Goal: Task Accomplishment & Management: Manage account settings

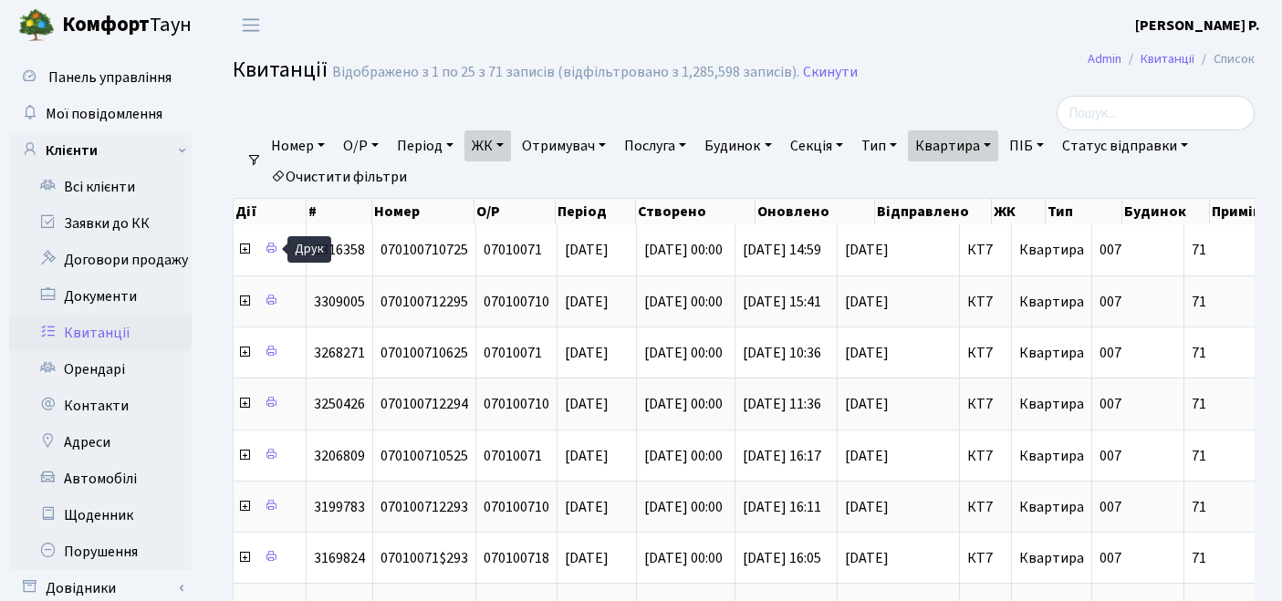
select select "25"
click at [84, 376] on link "Орендарі" at bounding box center [100, 369] width 182 height 36
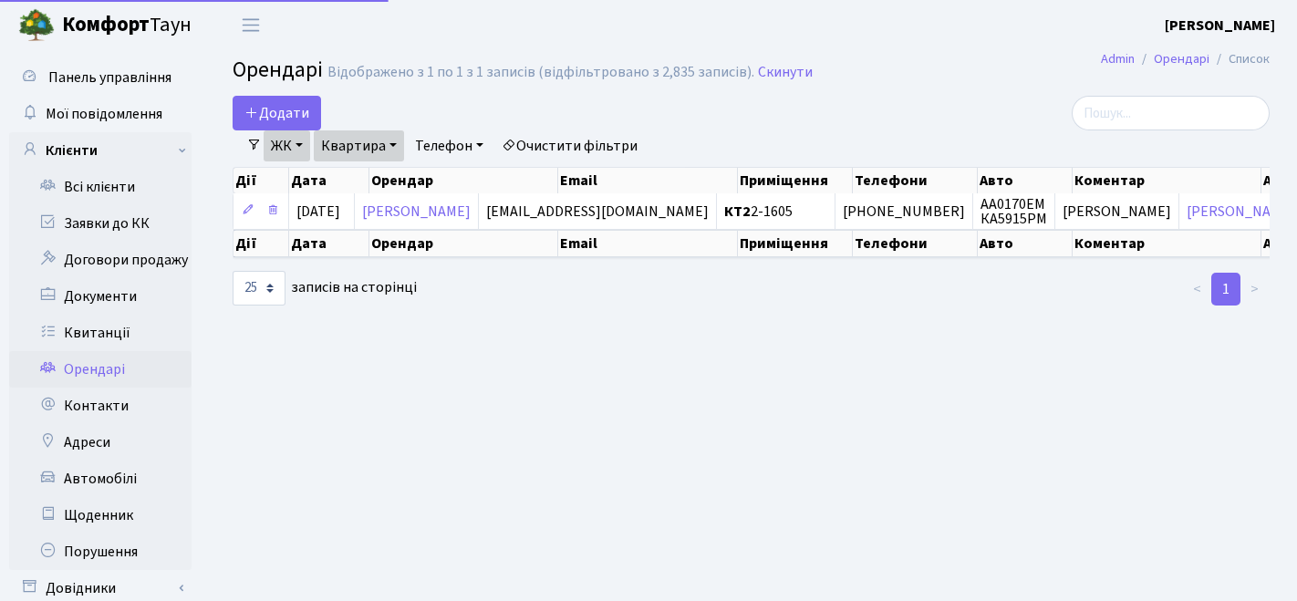
select select "25"
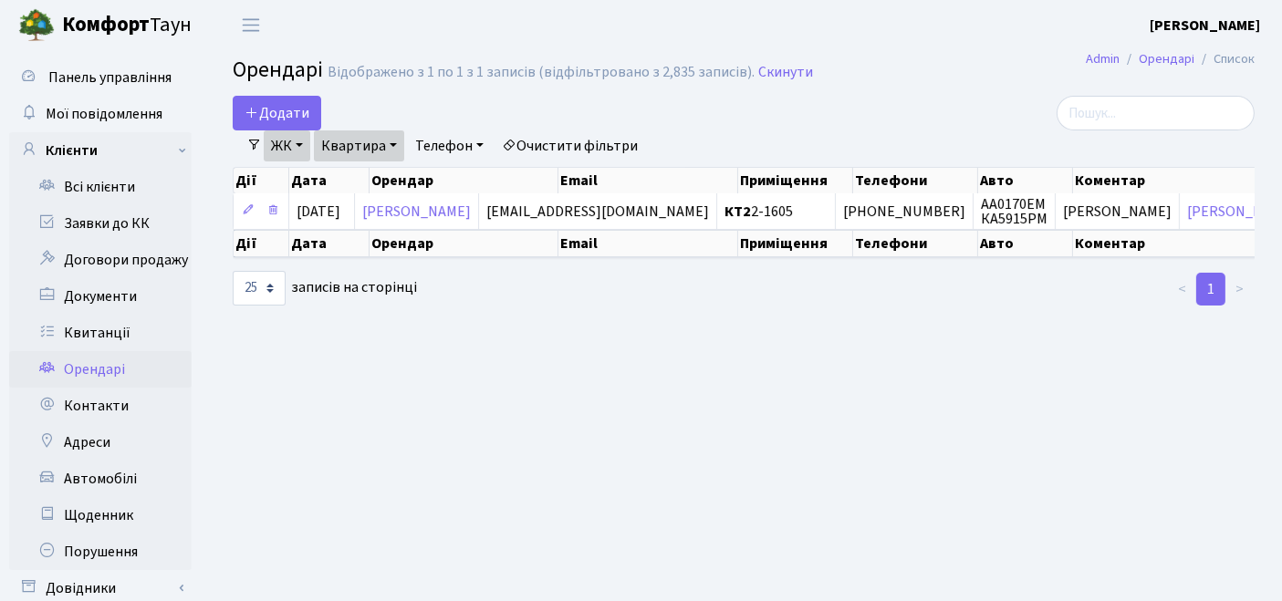
click at [584, 141] on link "Очистити фільтри" at bounding box center [569, 145] width 150 height 31
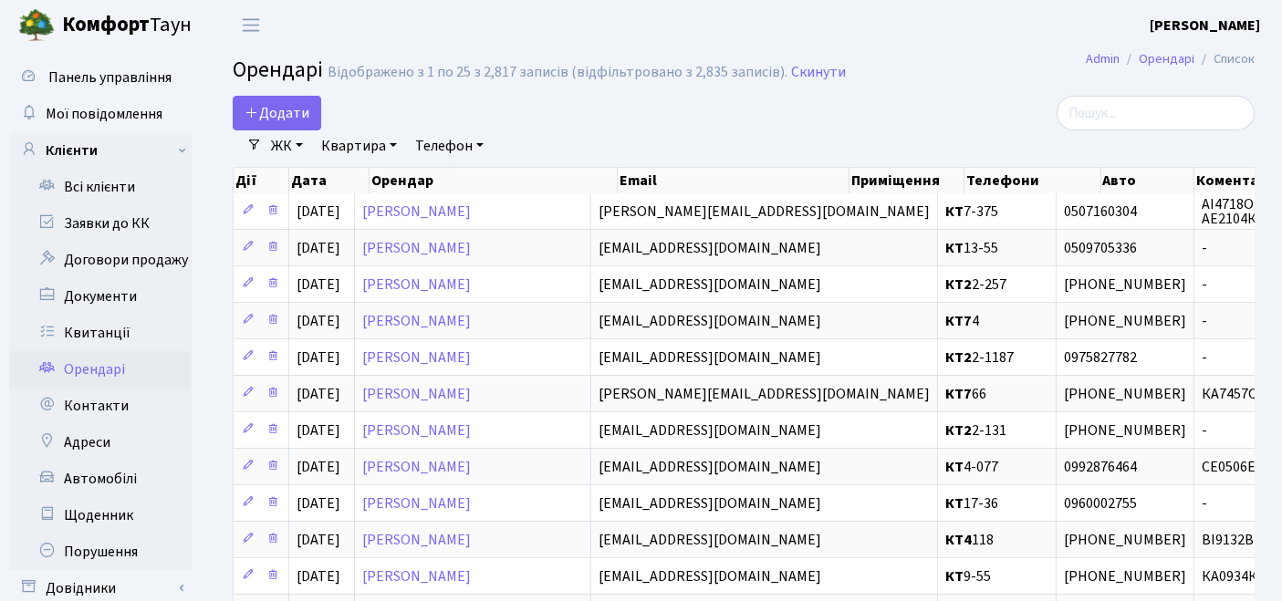
drag, startPoint x: 298, startPoint y: 146, endPoint x: 307, endPoint y: 152, distance: 11.1
click at [298, 145] on link "ЖК" at bounding box center [287, 145] width 47 height 31
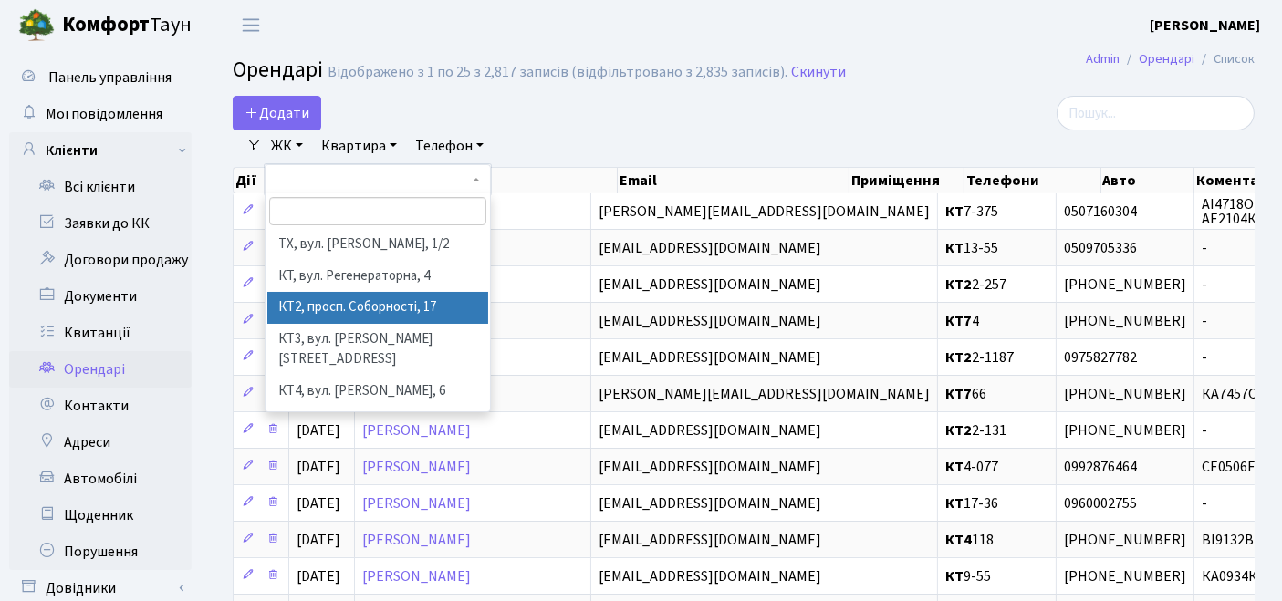
click at [317, 298] on li "КТ2, просп. Соборності, 17" at bounding box center [378, 308] width 222 height 32
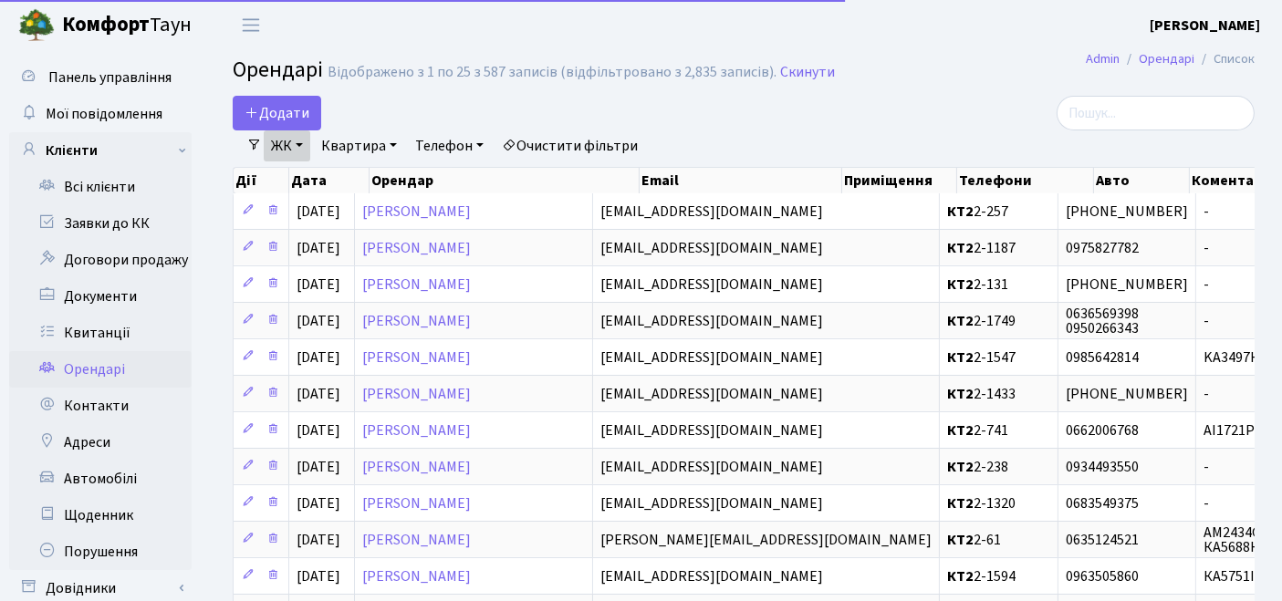
click at [350, 143] on link "Квартира" at bounding box center [359, 145] width 90 height 31
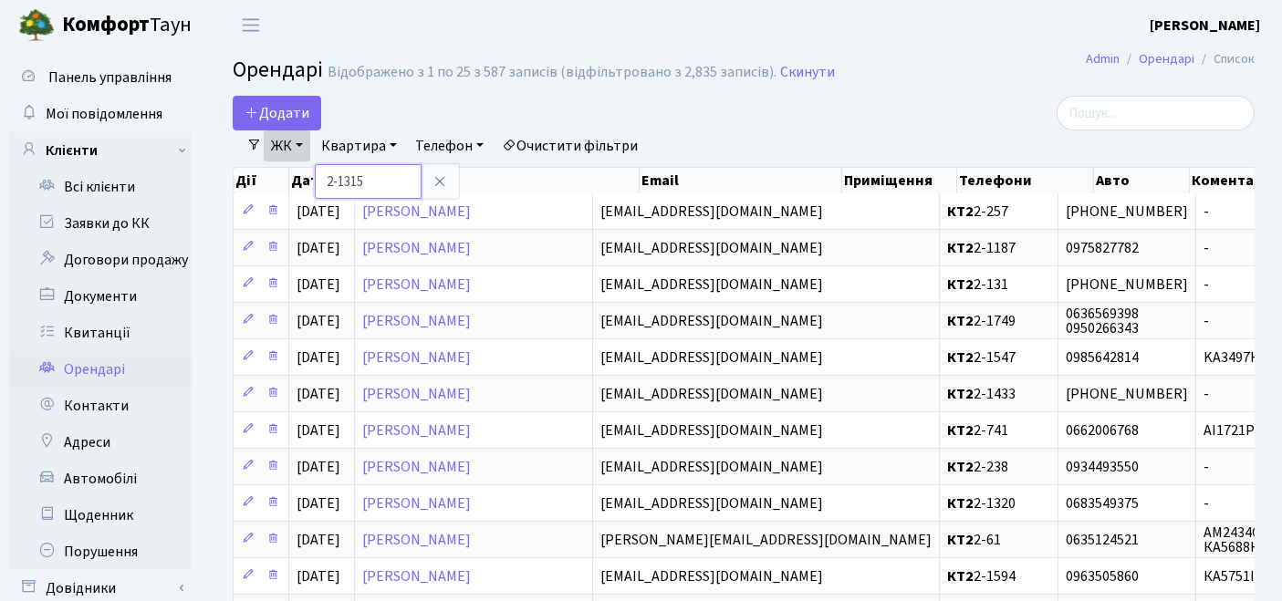
type input "2-1315"
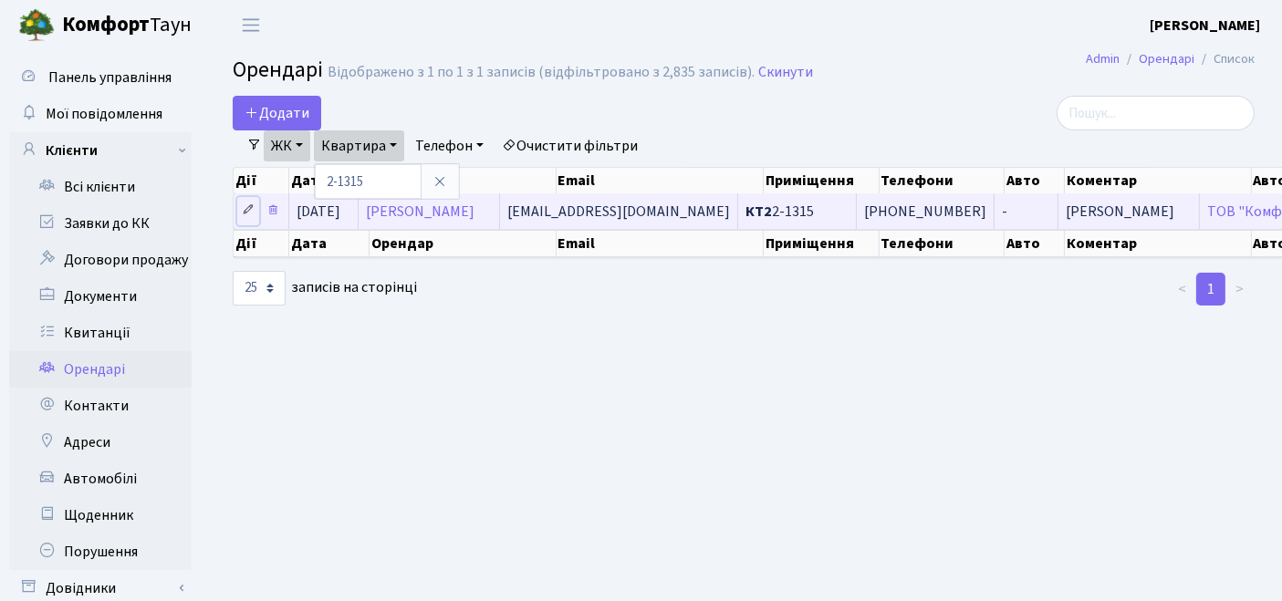
click at [249, 210] on icon at bounding box center [248, 209] width 13 height 13
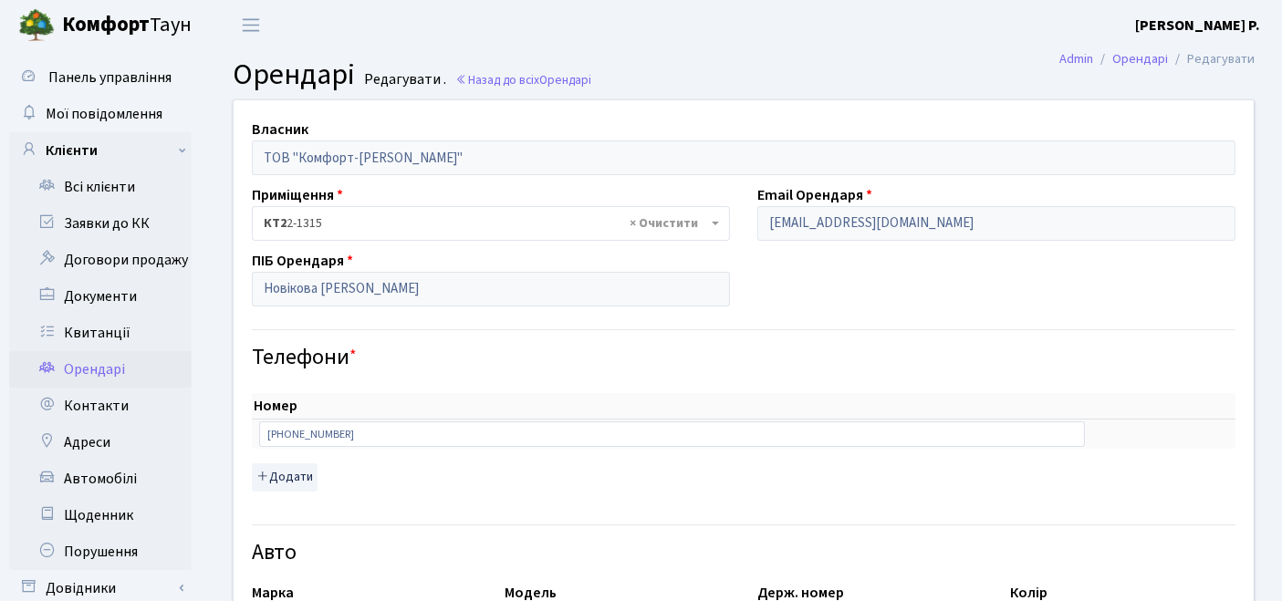
scroll to position [202, 0]
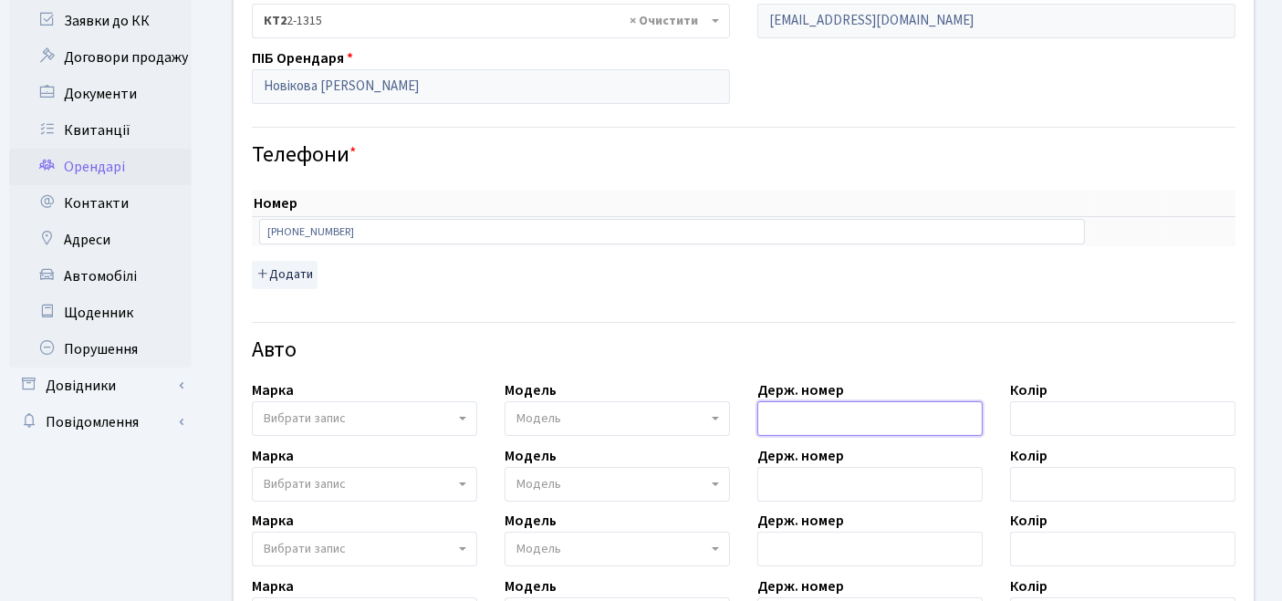
click at [786, 403] on input "text" at bounding box center [869, 418] width 225 height 35
paste input "АІ6313РО"
type input "АІ6313РО"
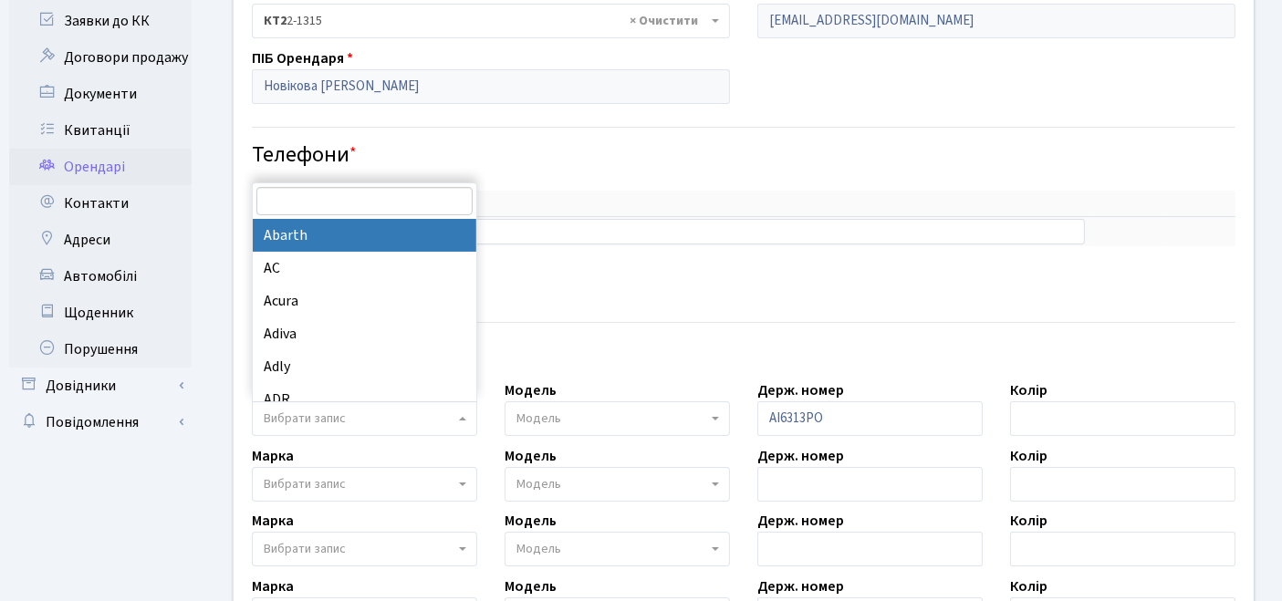
click at [342, 414] on span "Вибрати запис" at bounding box center [305, 419] width 82 height 18
click at [299, 195] on input "search" at bounding box center [364, 201] width 216 height 28
type input "s"
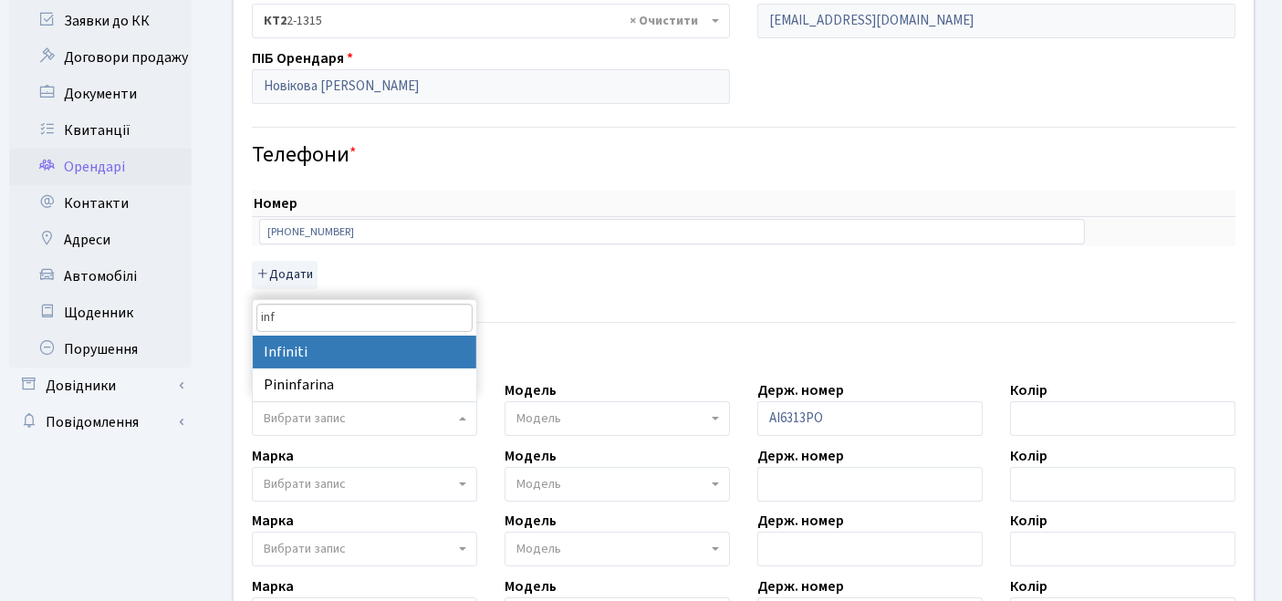
type input "inf"
select select "60"
select select
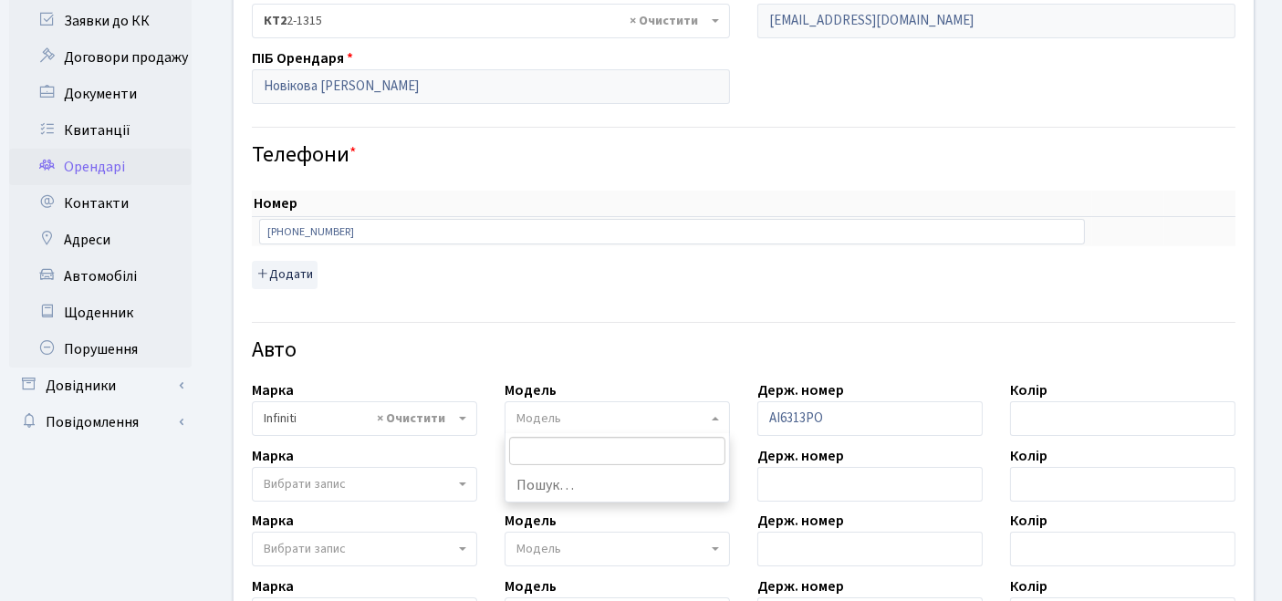
click at [597, 420] on span "Модель" at bounding box center [611, 419] width 191 height 18
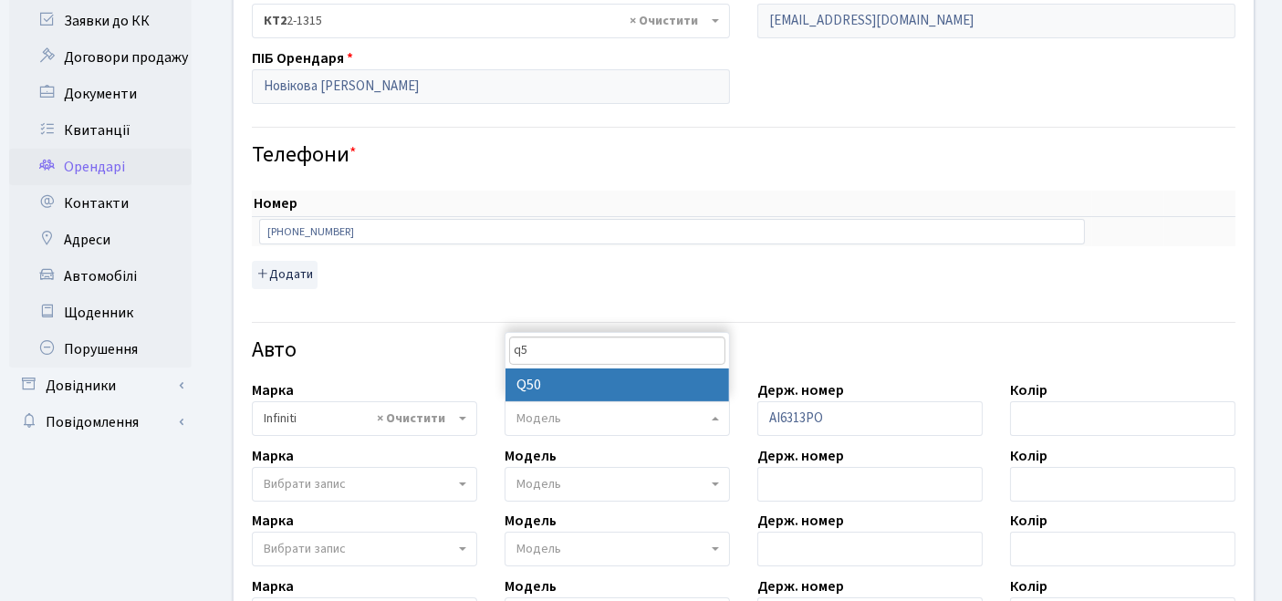
type input "q5"
select select "1054"
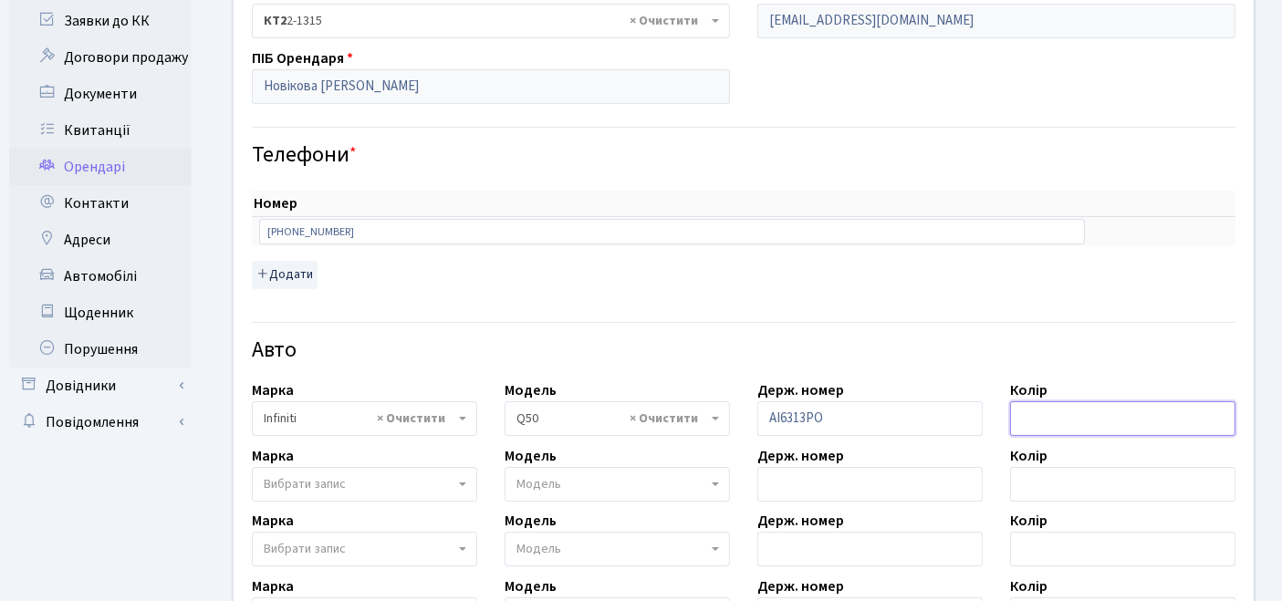
click at [1023, 419] on input "text" at bounding box center [1122, 418] width 225 height 35
type input "сірий"
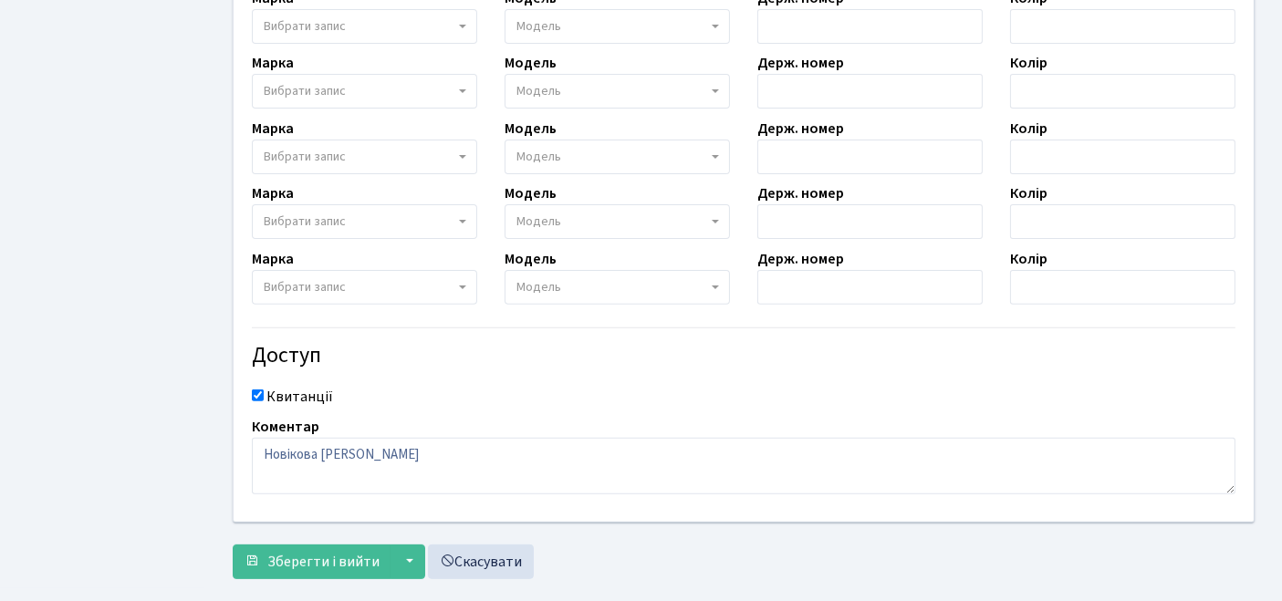
scroll to position [690, 0]
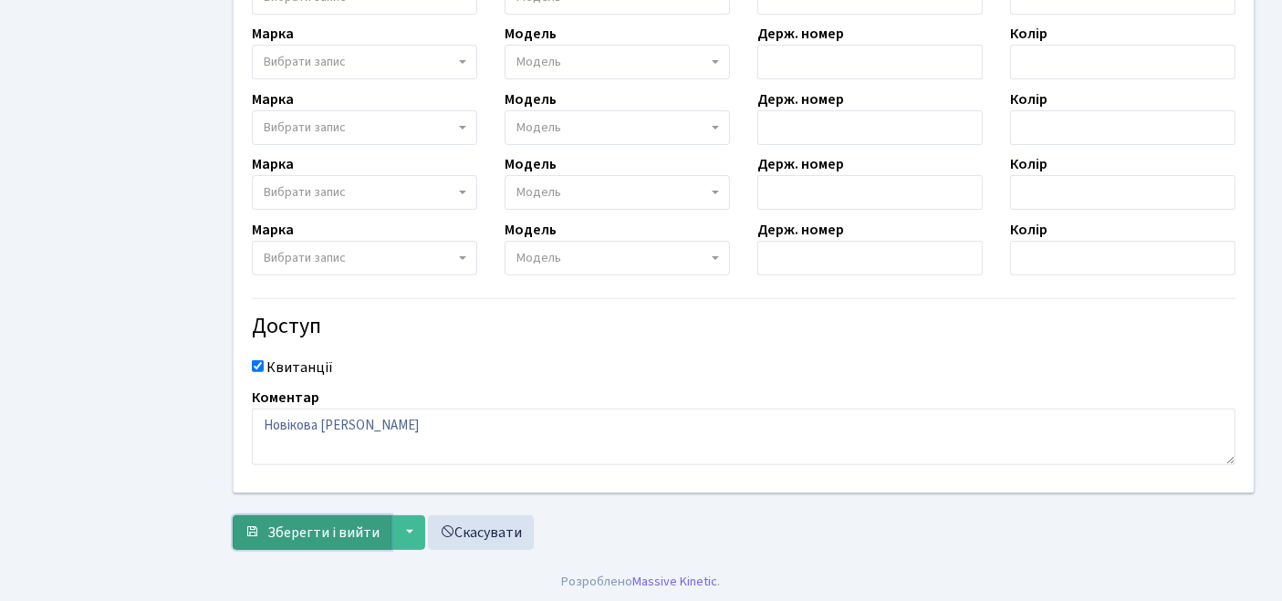
click at [323, 525] on span "Зберегти і вийти" at bounding box center [323, 533] width 112 height 20
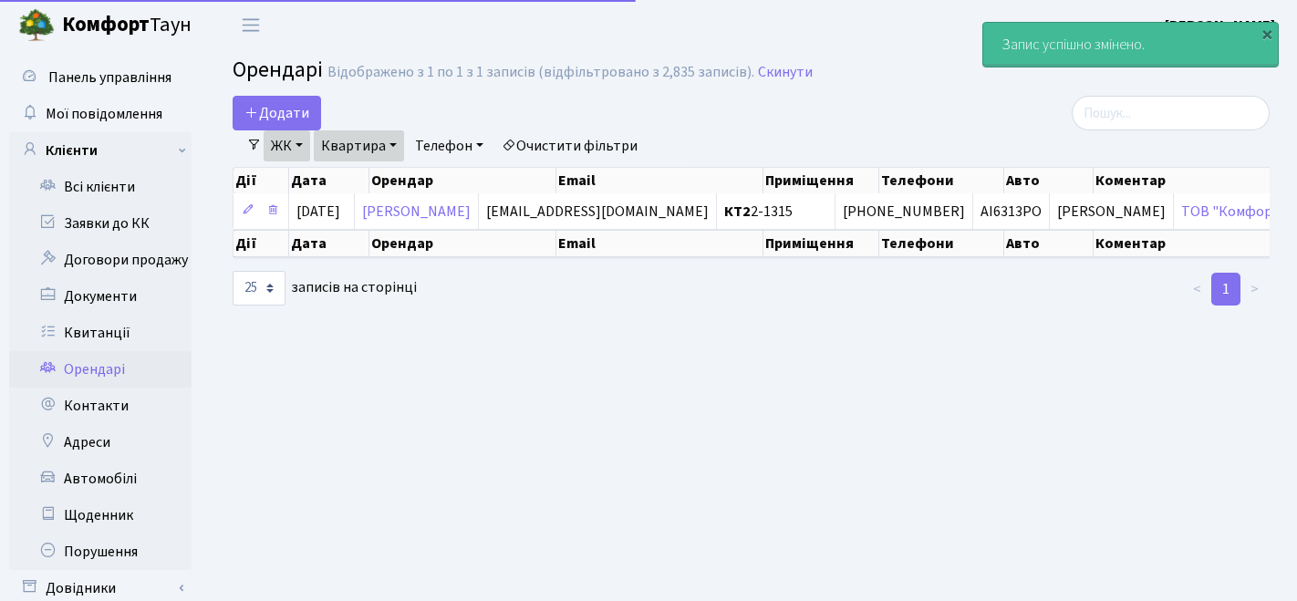
select select "25"
